Goal: Task Accomplishment & Management: Manage account settings

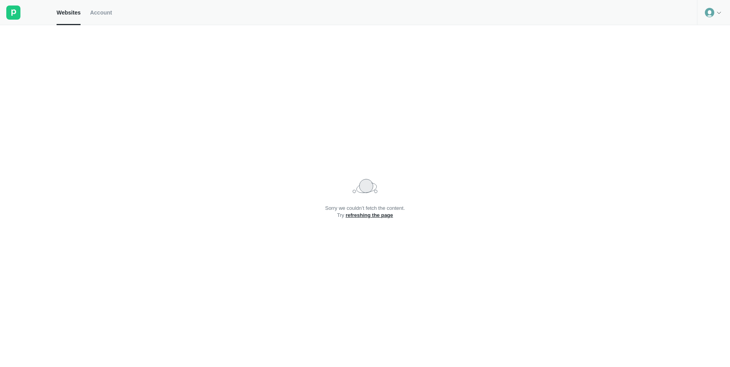
click at [716, 13] on icon at bounding box center [718, 12] width 6 height 6
click at [702, 37] on div "Logout" at bounding box center [713, 32] width 32 height 11
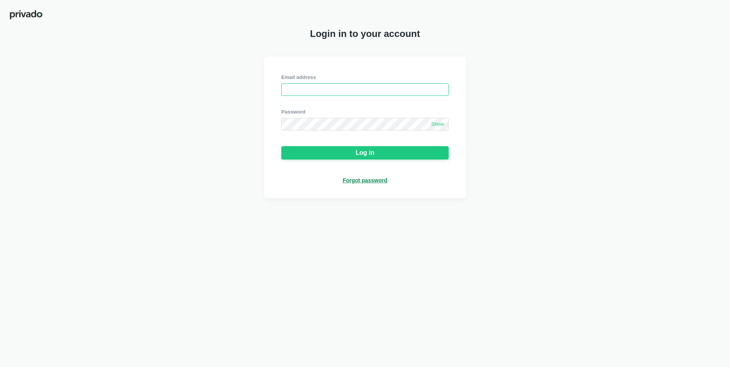
type input "[PERSON_NAME][EMAIL_ADDRESS][DOMAIN_NAME]"
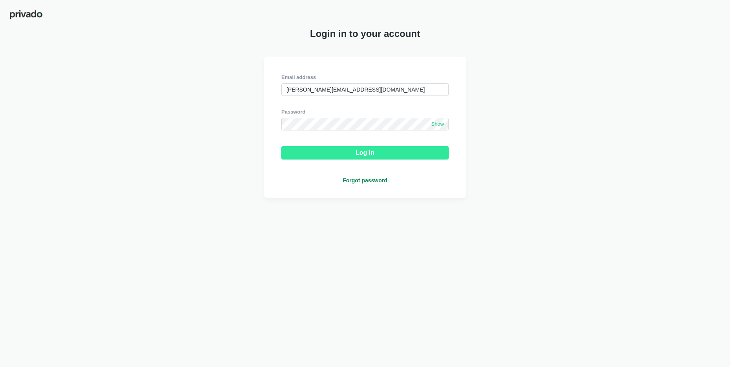
click at [363, 156] on div "Log in" at bounding box center [364, 152] width 19 height 7
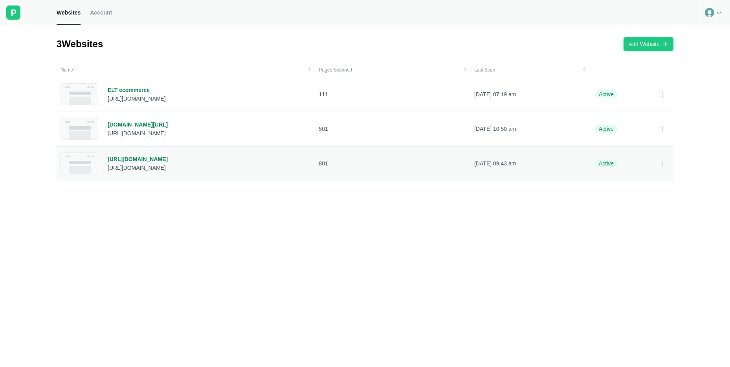
click at [151, 157] on div "[URL][DOMAIN_NAME]" at bounding box center [138, 159] width 60 height 7
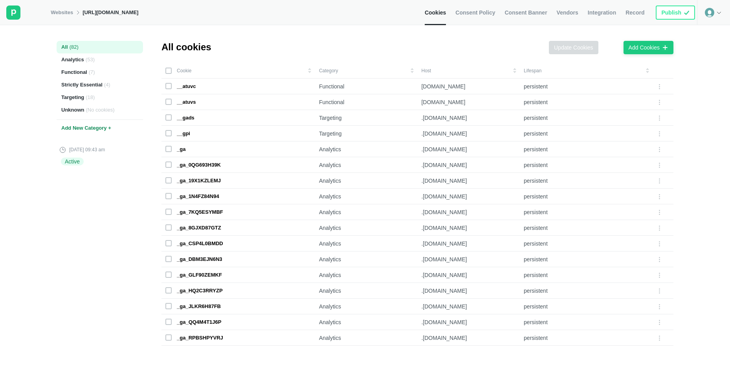
click at [169, 71] on rect at bounding box center [168, 70] width 5 height 5
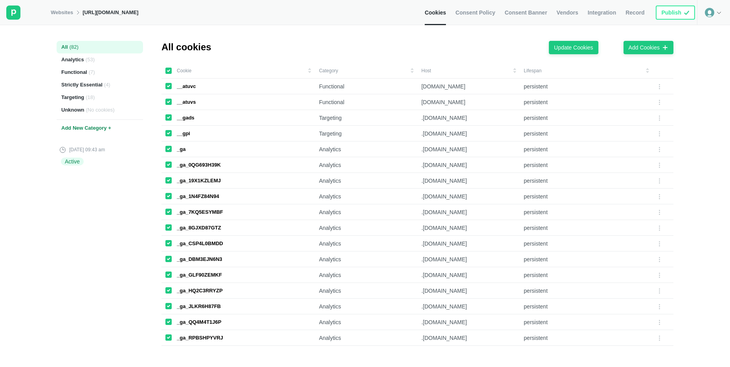
click at [169, 71] on icon at bounding box center [168, 70] width 5 height 5
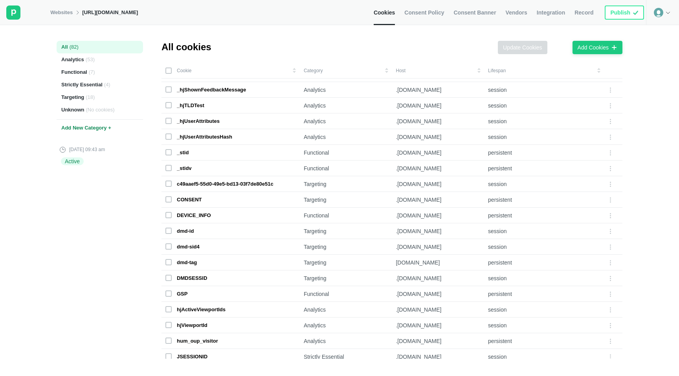
scroll to position [749, 0]
click at [294, 71] on td "Cookie" at bounding box center [230, 71] width 138 height 16
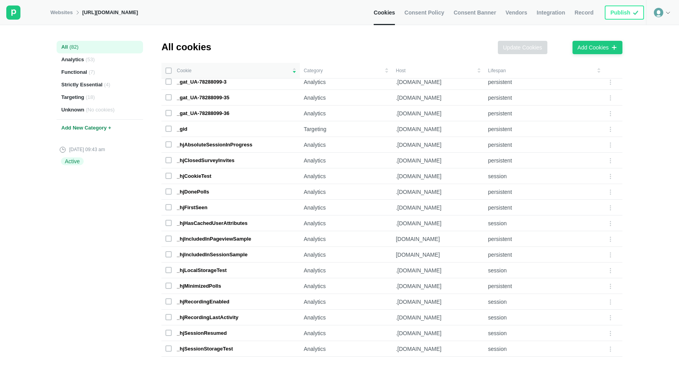
scroll to position [635, 0]
click at [183, 128] on div "_gid" at bounding box center [182, 129] width 11 height 7
click at [611, 128] on icon at bounding box center [610, 129] width 6 height 6
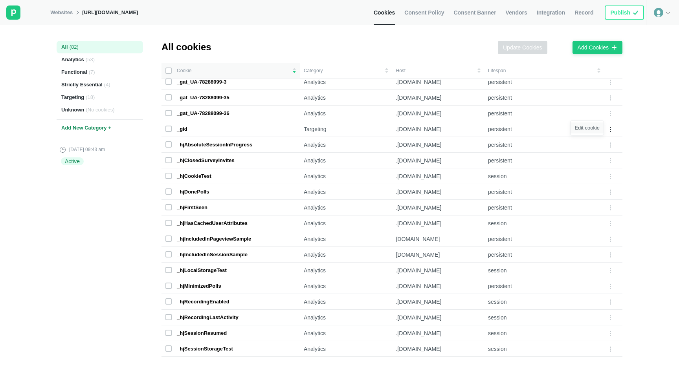
click at [593, 129] on div "Edit cookie" at bounding box center [586, 128] width 33 height 11
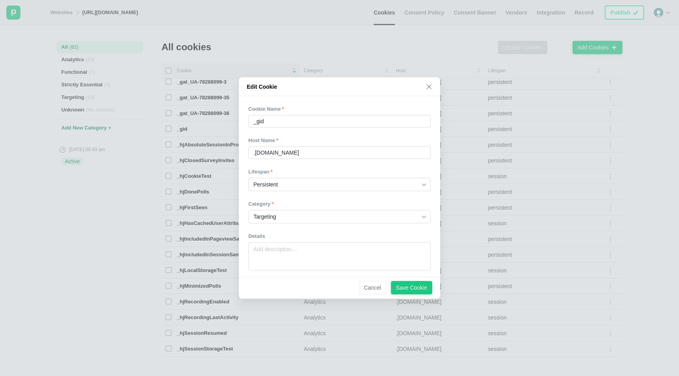
click at [431, 88] on icon at bounding box center [429, 87] width 6 height 6
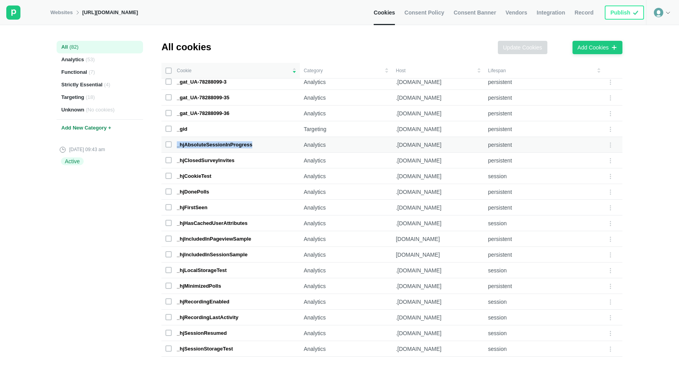
drag, startPoint x: 256, startPoint y: 143, endPoint x: 176, endPoint y: 149, distance: 79.5
click at [176, 145] on div "_hjAbsoluteSessionInProgress" at bounding box center [230, 144] width 130 height 7
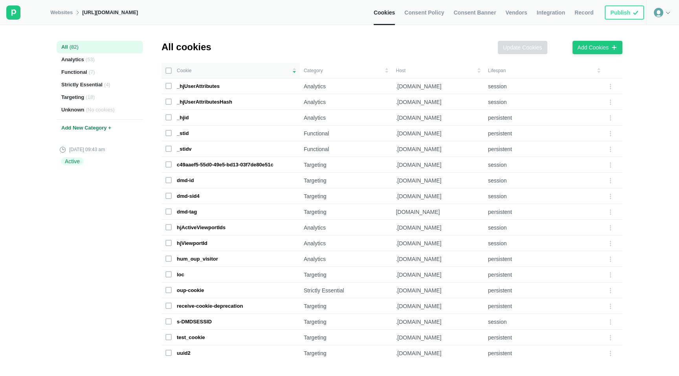
scroll to position [1008, 0]
